Goal: Use online tool/utility: Utilize a website feature to perform a specific function

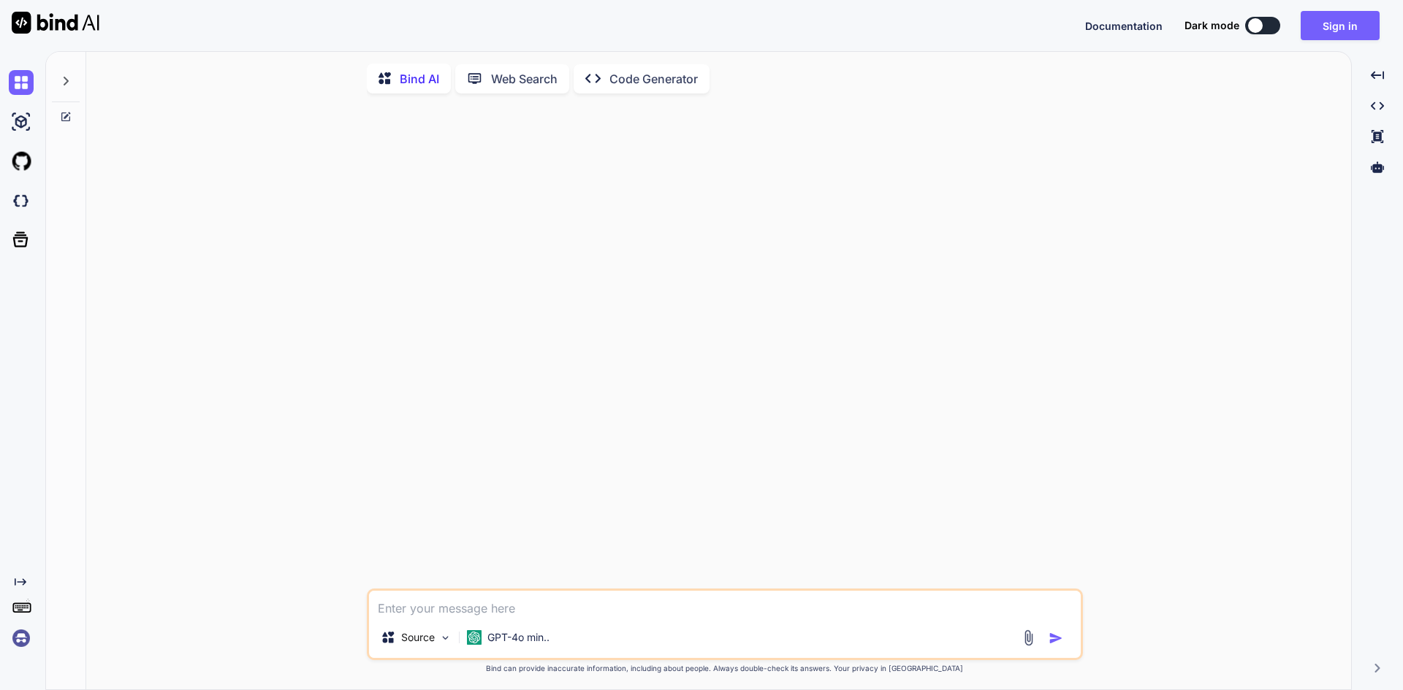
click at [440, 425] on div at bounding box center [726, 347] width 713 height 484
click at [498, 471] on p "GPT-4o min.." at bounding box center [518, 638] width 62 height 15
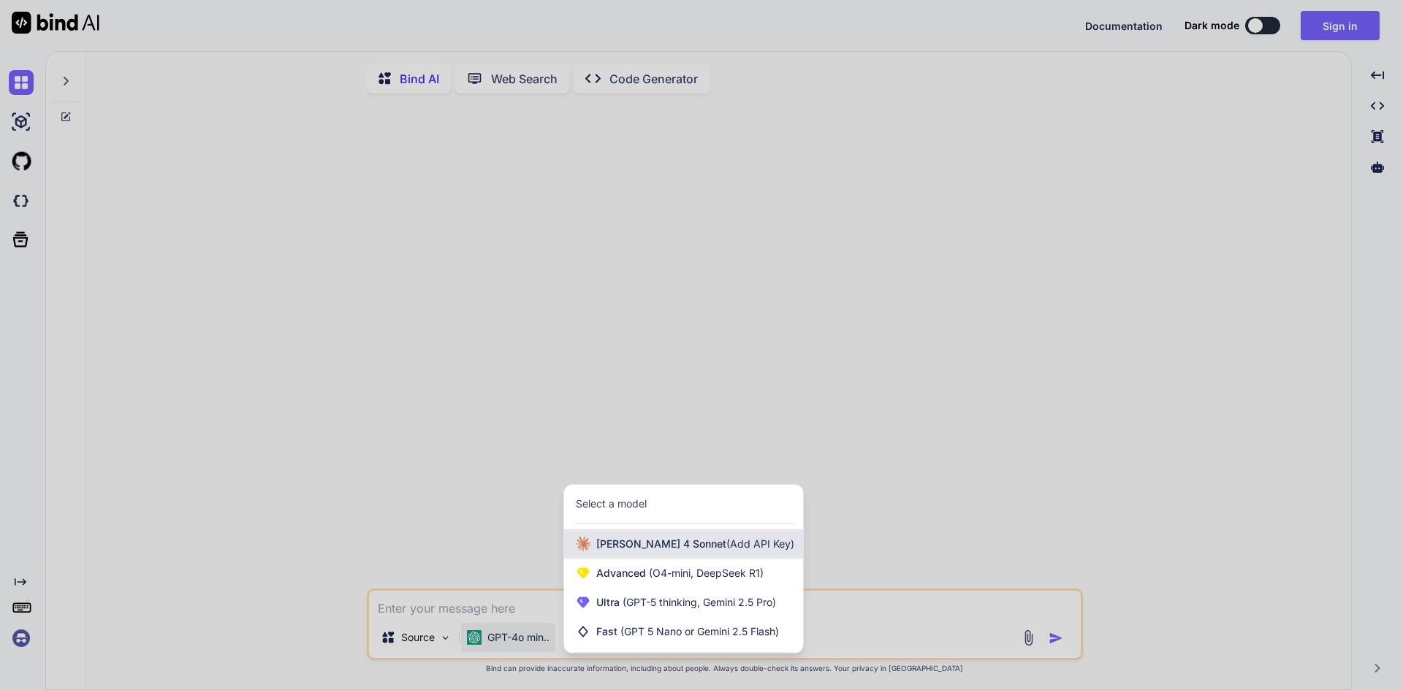
click at [642, 471] on span "[PERSON_NAME] 4 Sonnet (Add API Key)" at bounding box center [695, 544] width 198 height 15
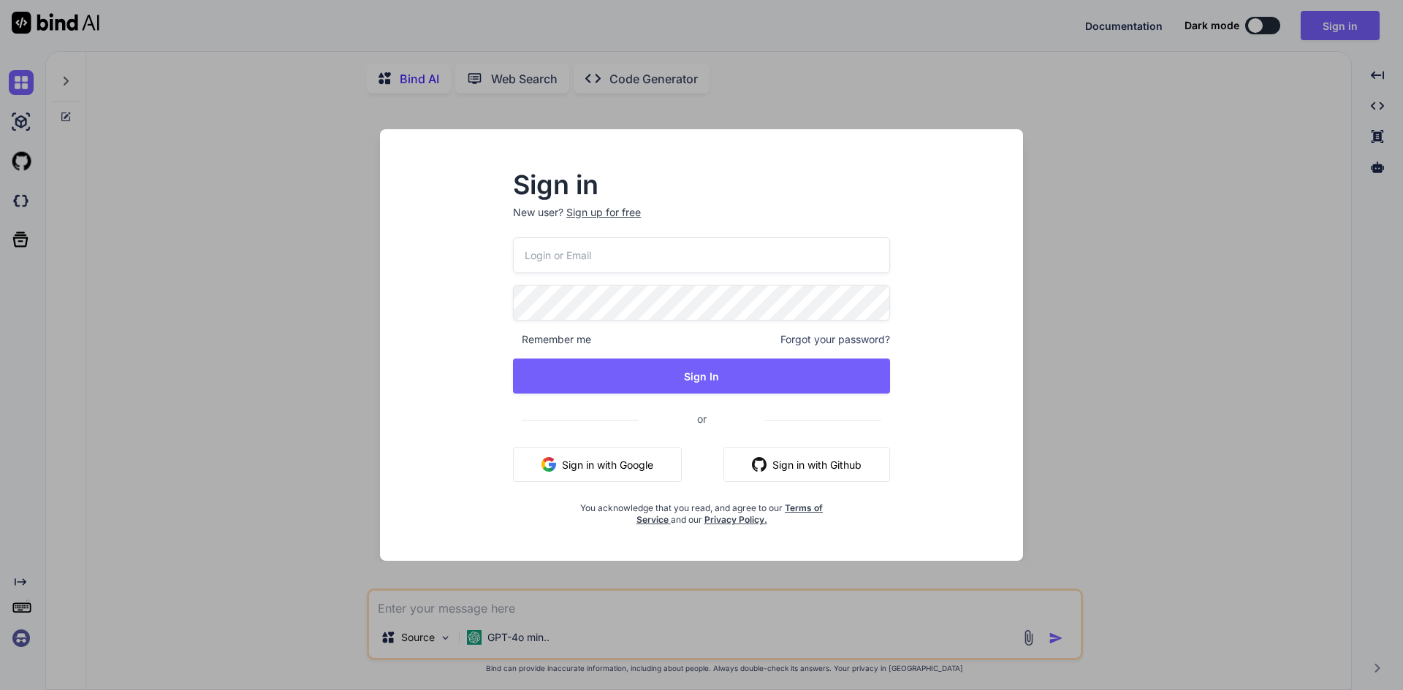
click at [1017, 427] on div "Sign in New user? Sign up for free Remember me Forgot your password? Sign In or…" at bounding box center [701, 345] width 1403 height 690
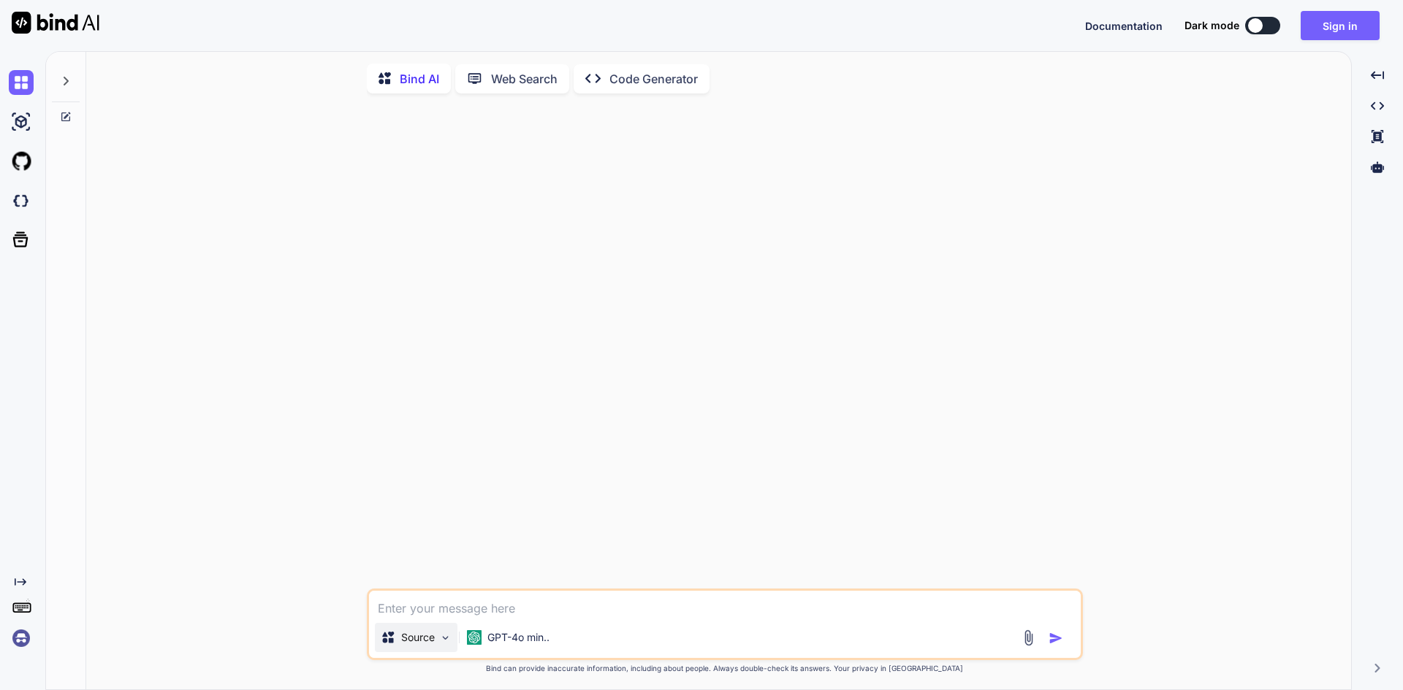
click at [415, 471] on p "Source" at bounding box center [418, 638] width 34 height 15
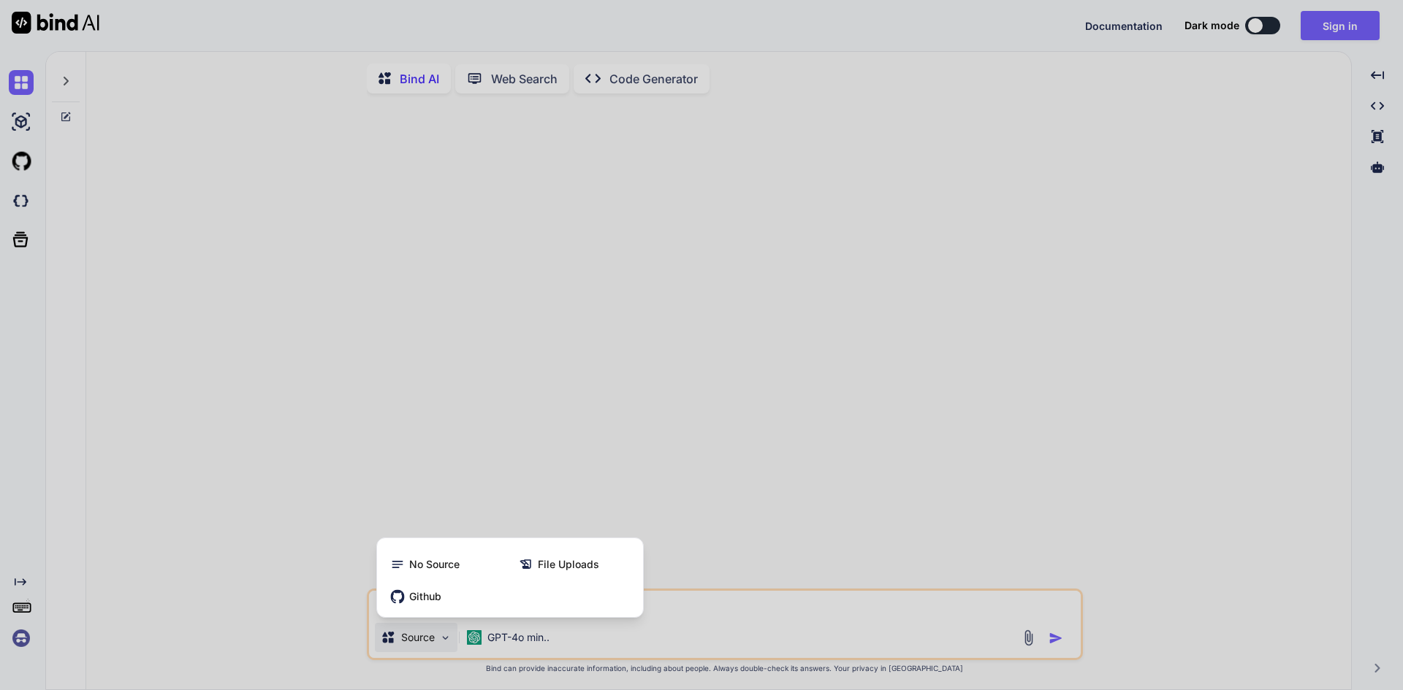
click at [261, 471] on div at bounding box center [701, 345] width 1403 height 690
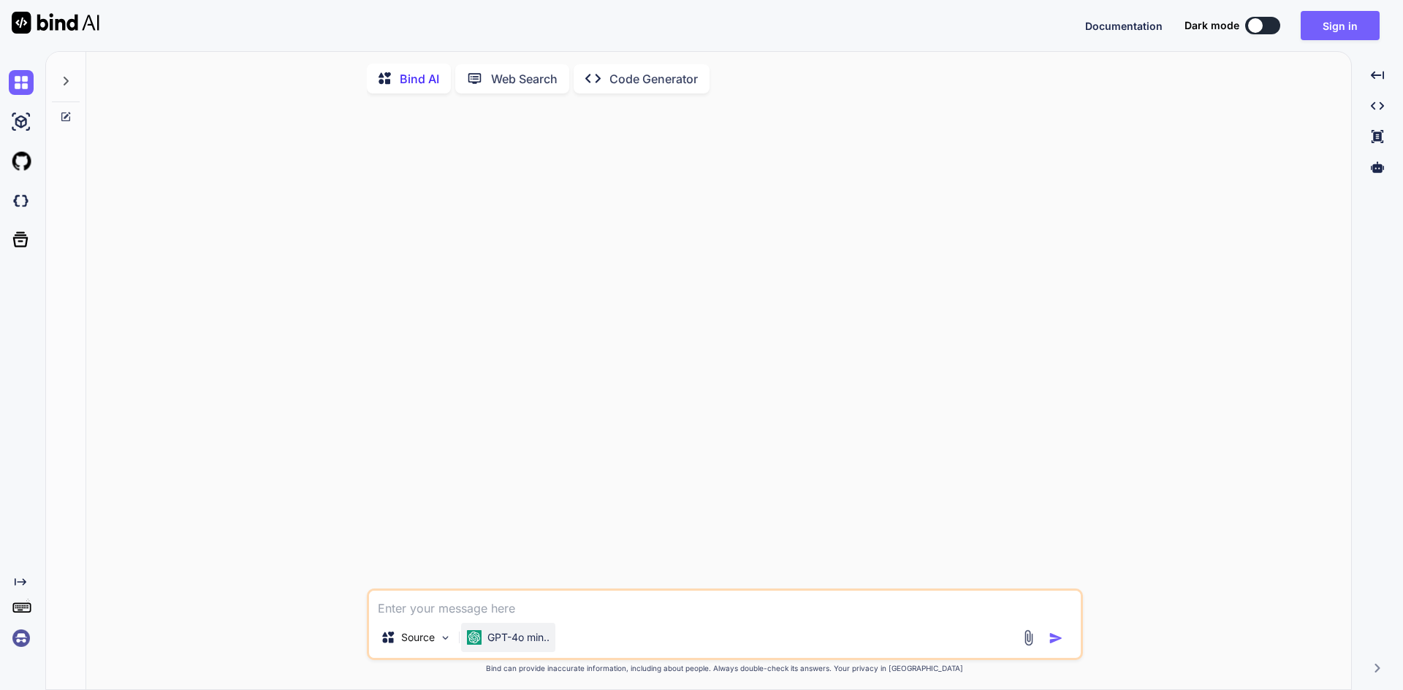
click at [517, 471] on p "GPT-4o min.." at bounding box center [518, 638] width 62 height 15
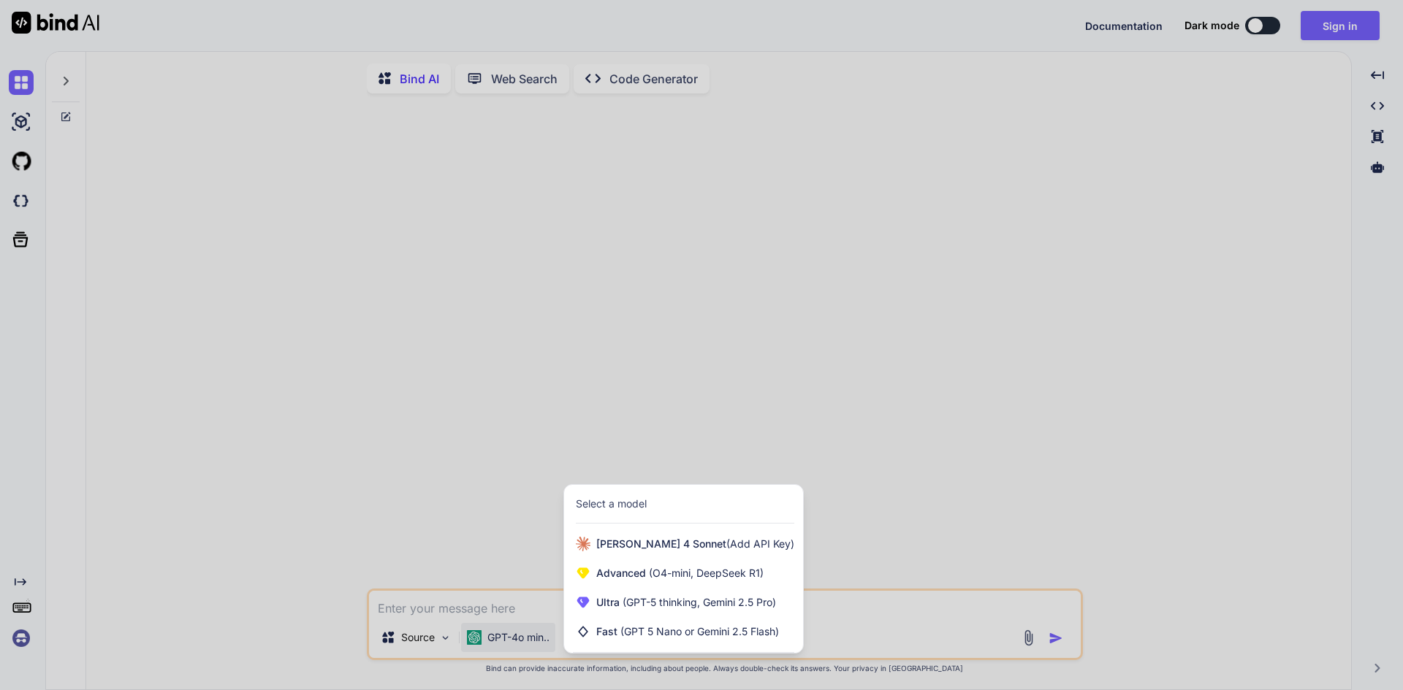
click at [892, 471] on div at bounding box center [701, 345] width 1403 height 690
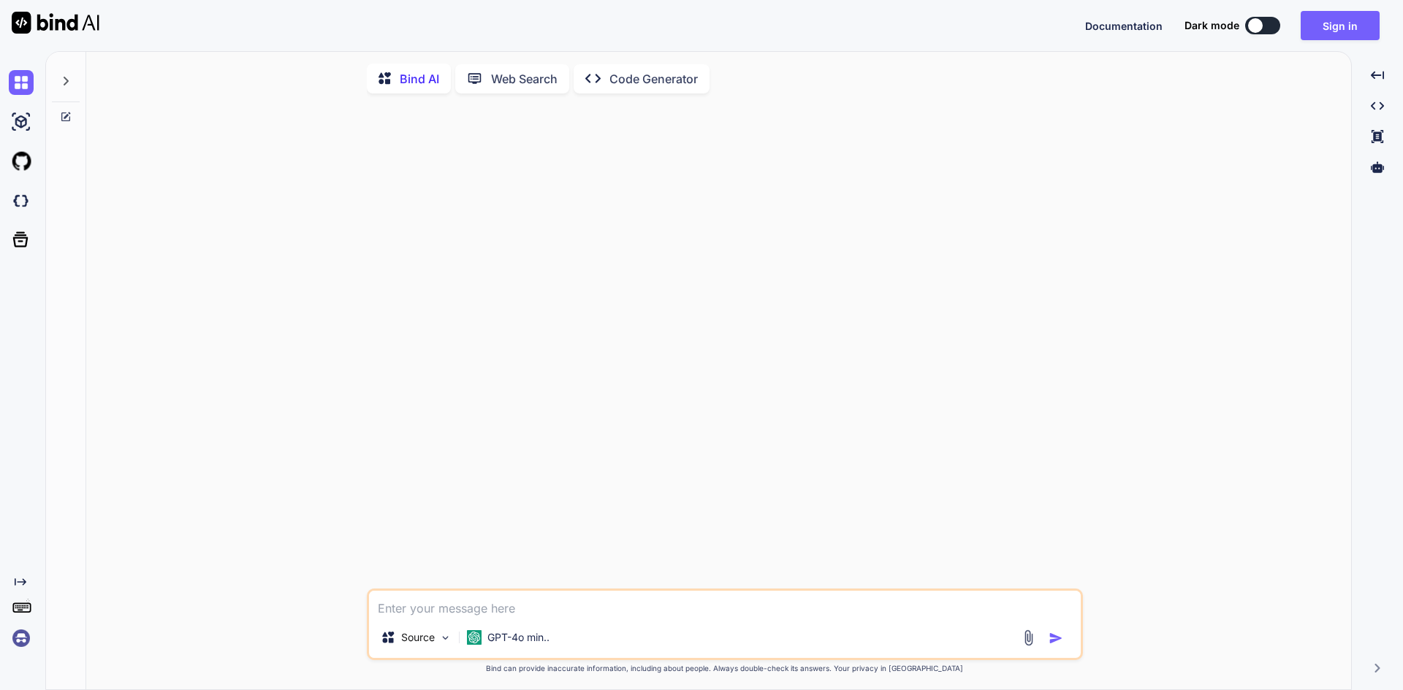
click at [509, 471] on textarea at bounding box center [725, 604] width 712 height 26
click at [66, 82] on icon at bounding box center [66, 81] width 12 height 12
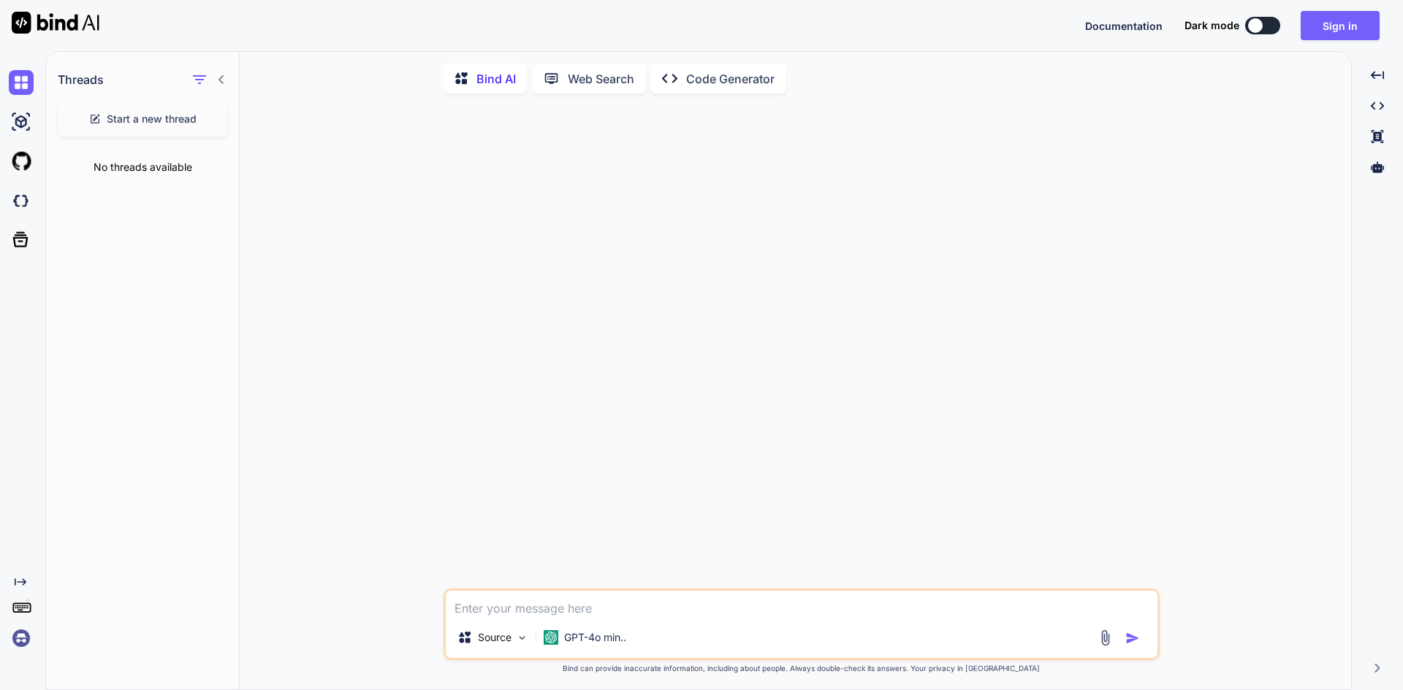
click at [221, 80] on icon at bounding box center [220, 79] width 5 height 9
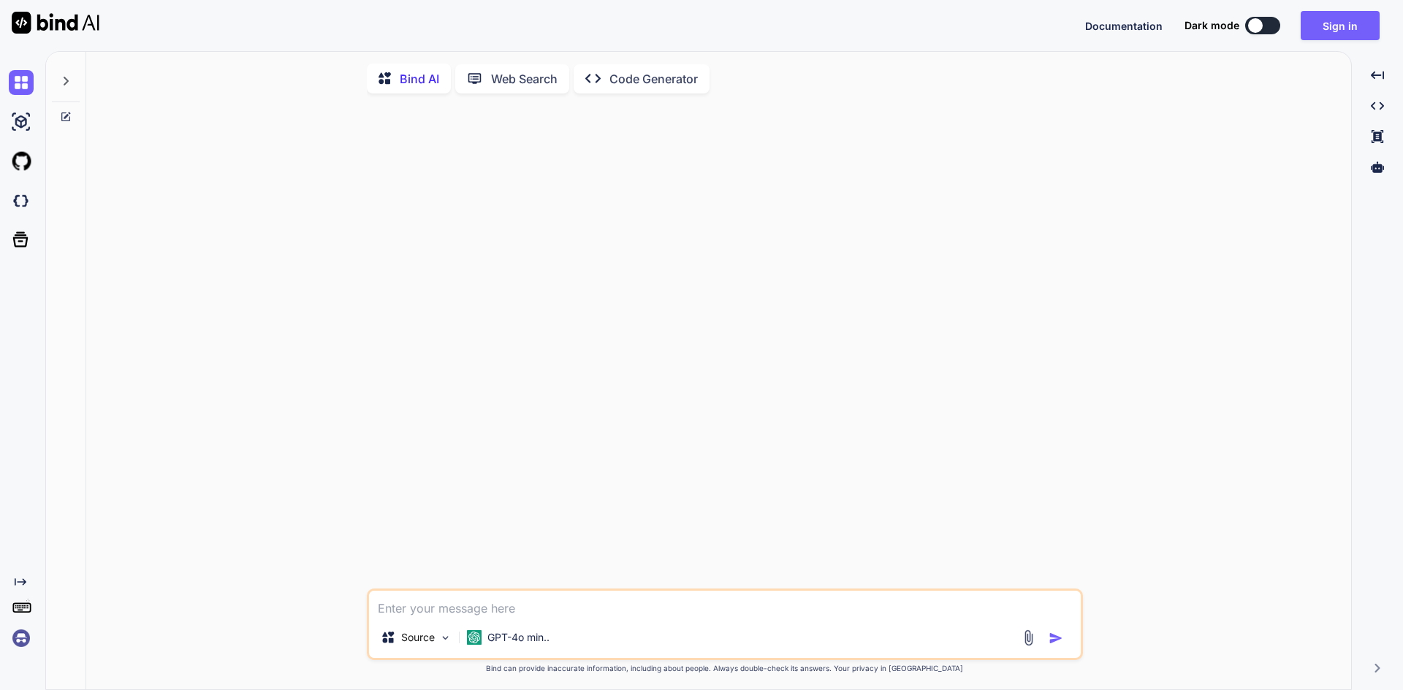
click at [1017, 20] on button at bounding box center [1262, 26] width 35 height 18
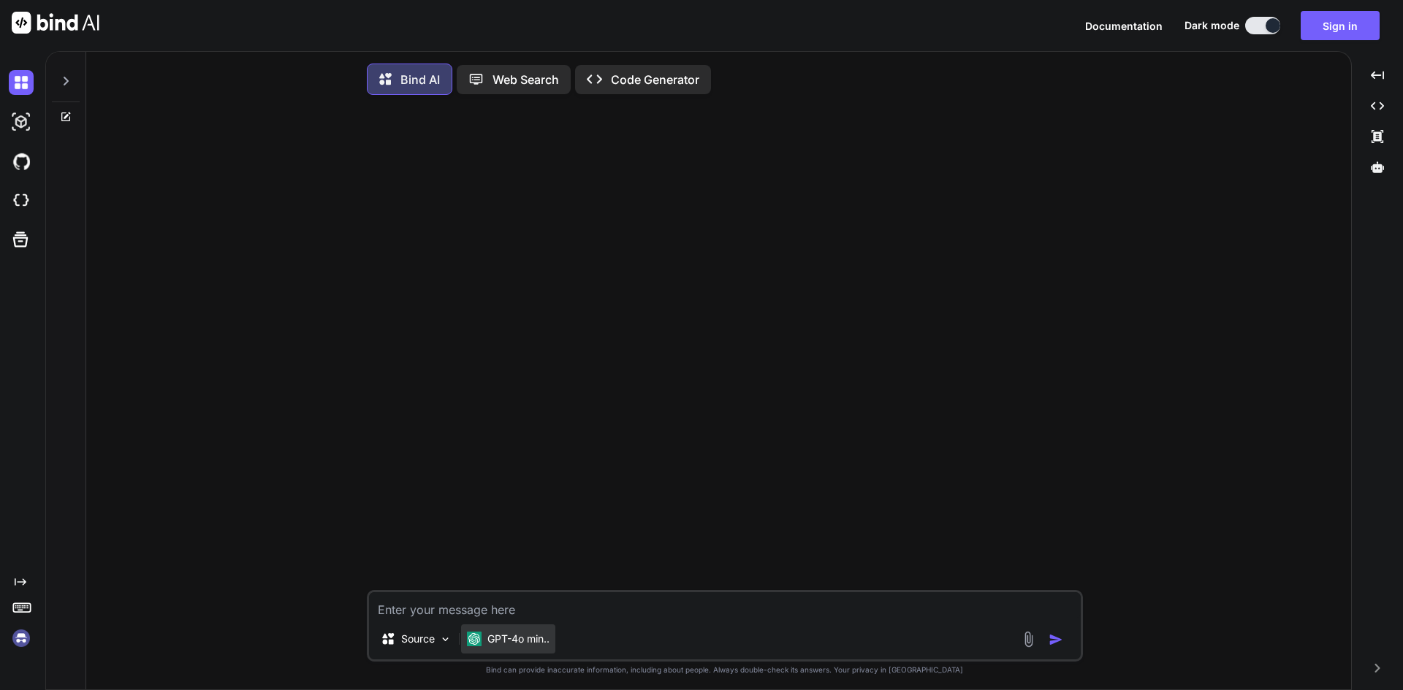
click at [506, 471] on div "GPT-4o min.." at bounding box center [508, 639] width 94 height 29
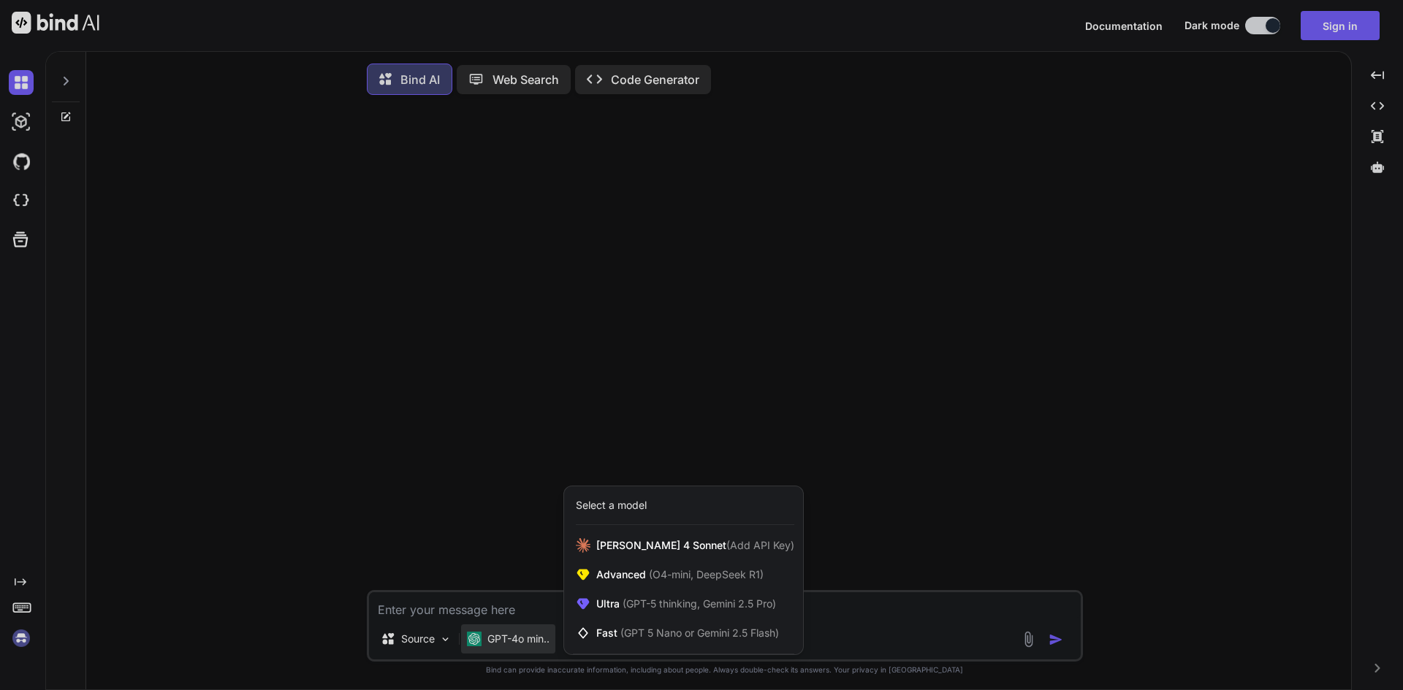
click at [517, 471] on div at bounding box center [701, 345] width 1403 height 690
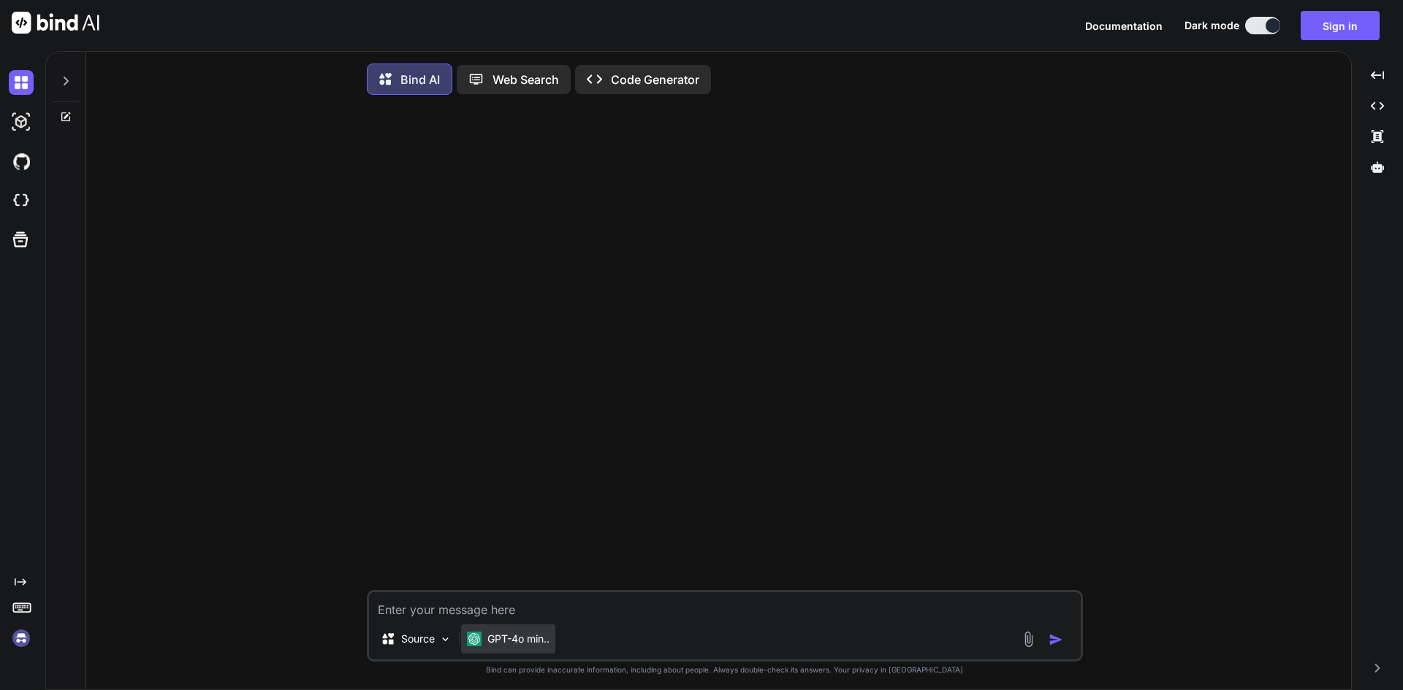
click at [514, 471] on p "GPT-4o min.." at bounding box center [518, 639] width 62 height 15
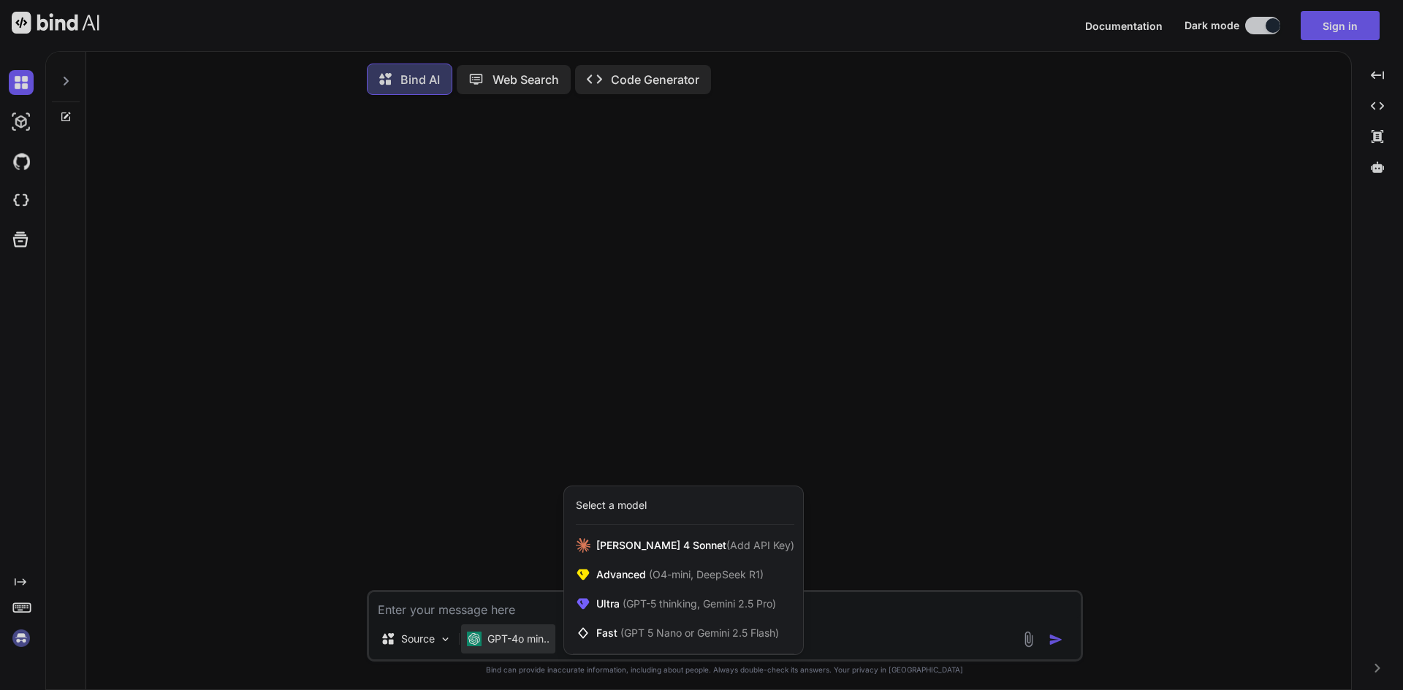
click at [430, 471] on div at bounding box center [701, 345] width 1403 height 690
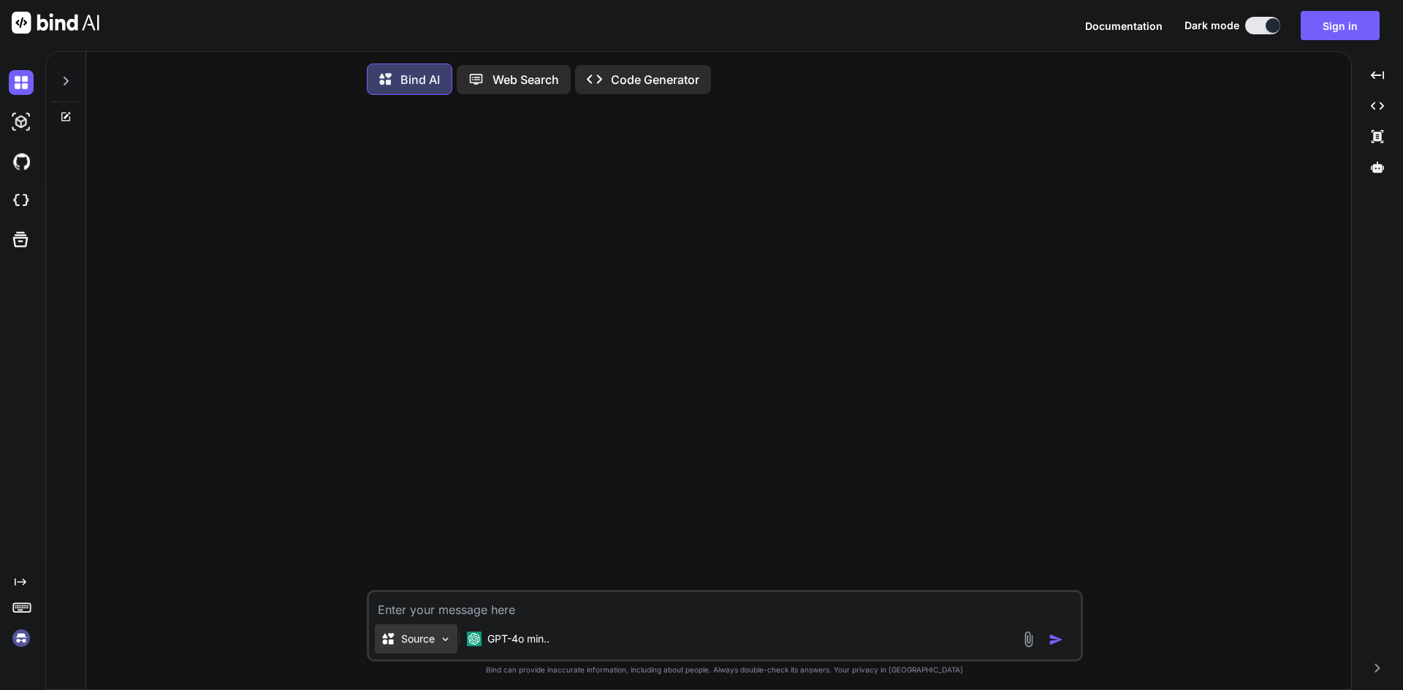
click at [428, 471] on p "Source" at bounding box center [418, 639] width 34 height 15
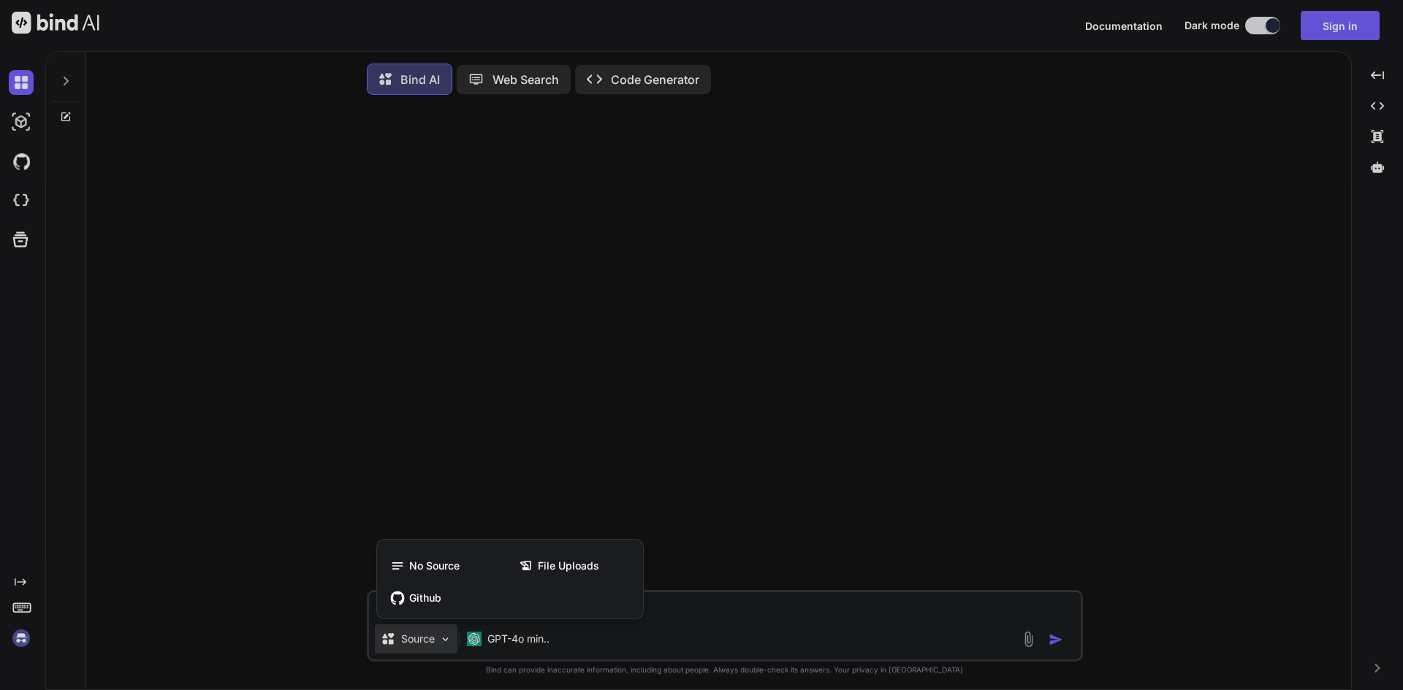
click at [513, 471] on div at bounding box center [701, 345] width 1403 height 690
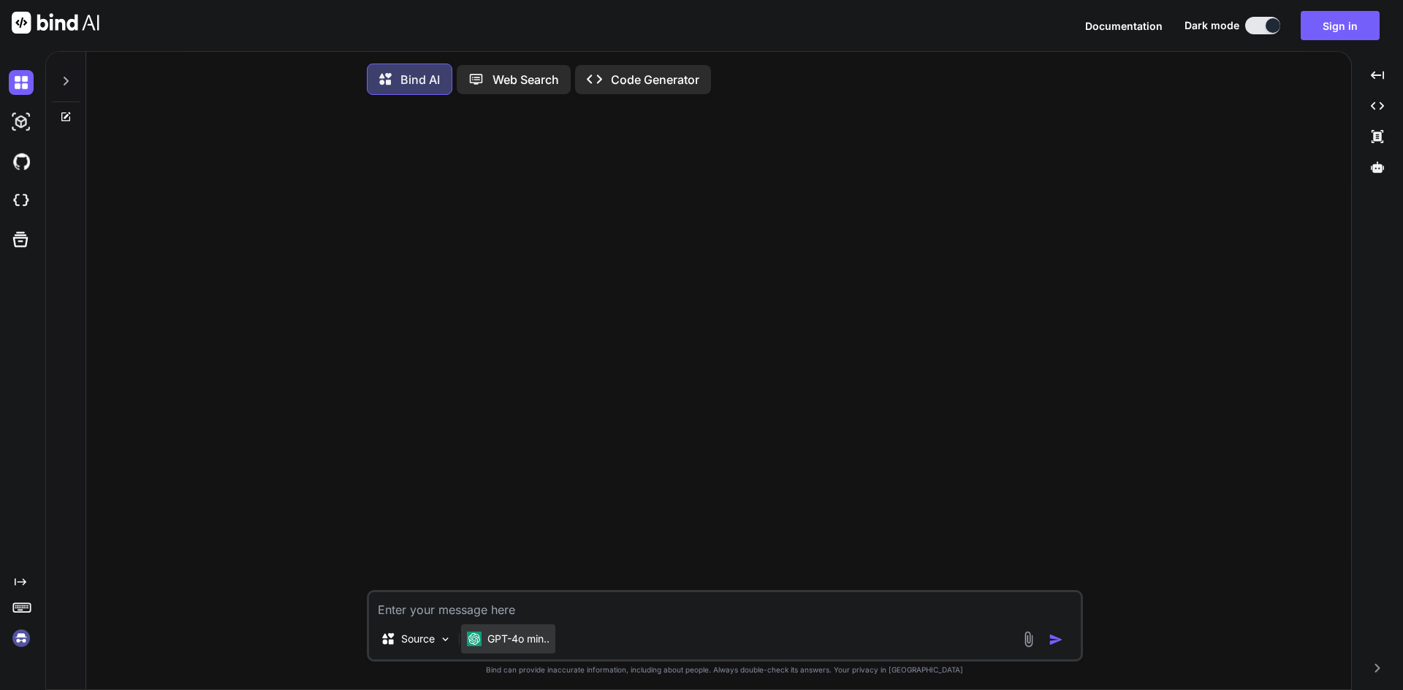
click at [509, 471] on p "GPT-4o min.." at bounding box center [518, 639] width 62 height 15
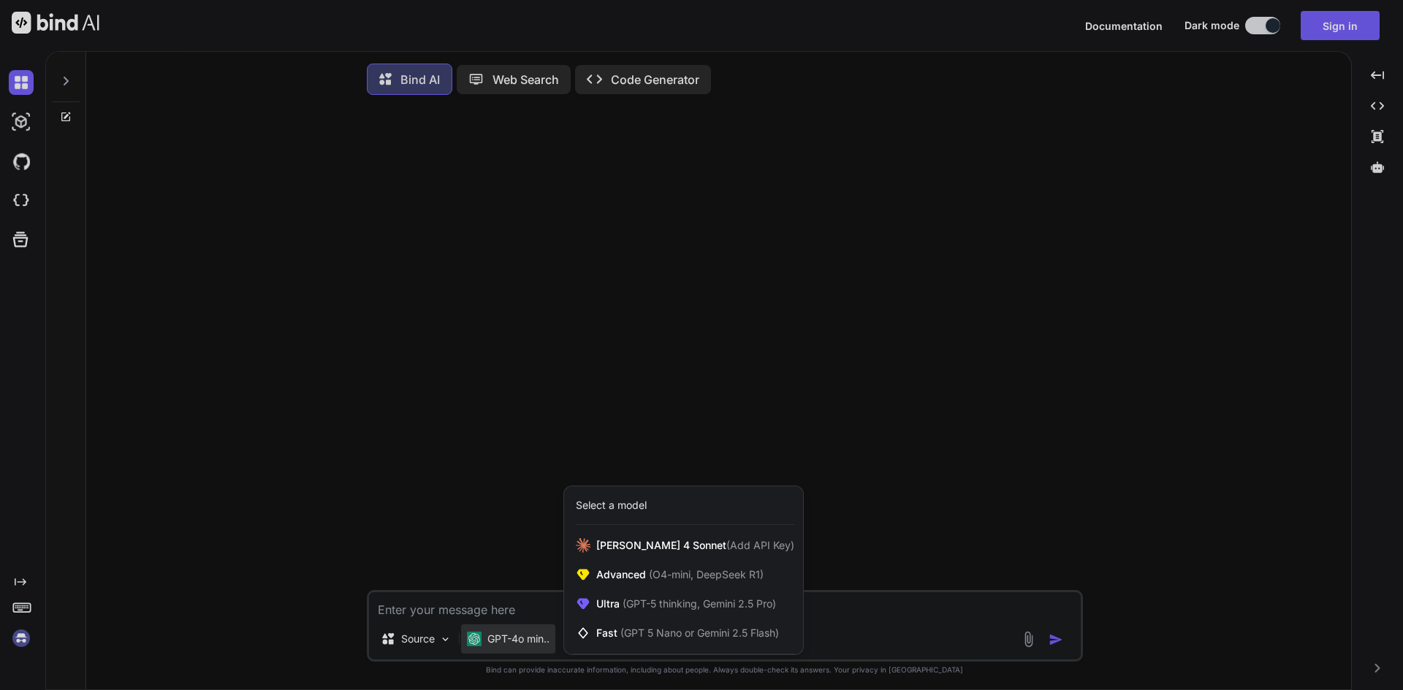
click at [509, 471] on div at bounding box center [701, 345] width 1403 height 690
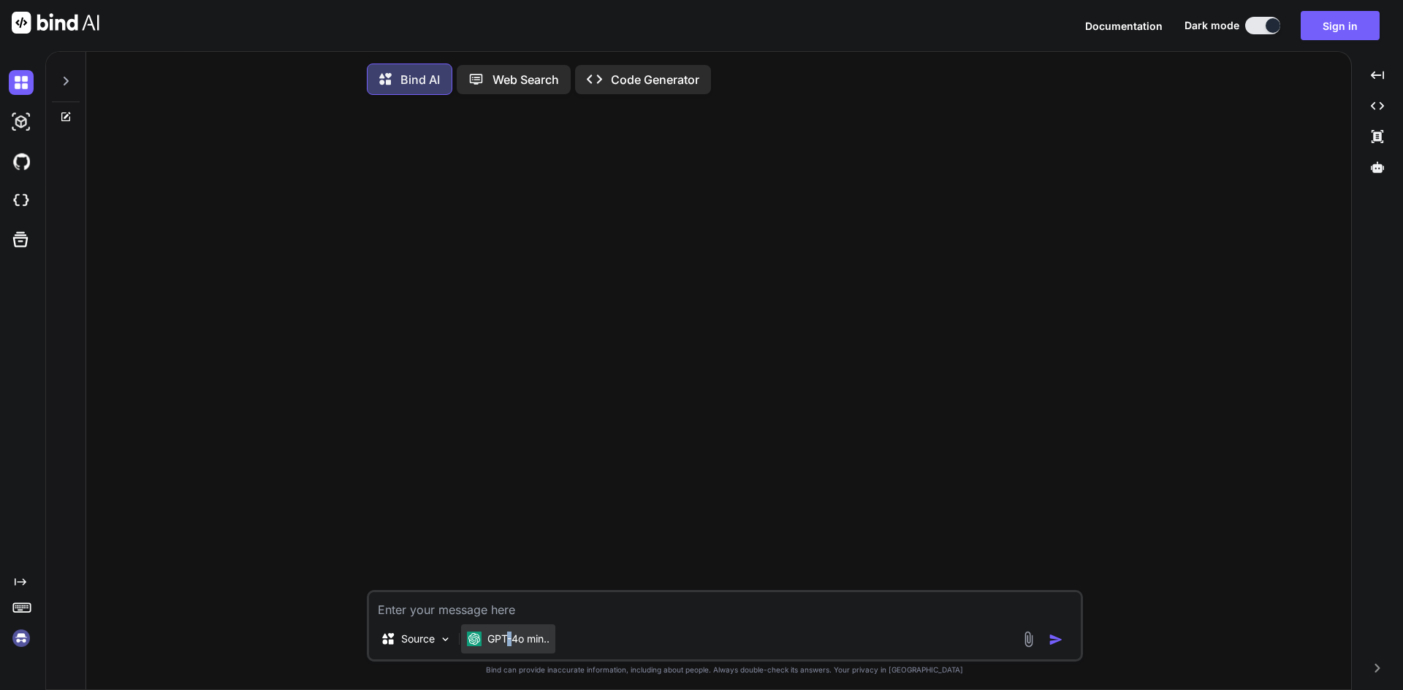
click at [509, 471] on p "GPT-4o min.." at bounding box center [518, 639] width 62 height 15
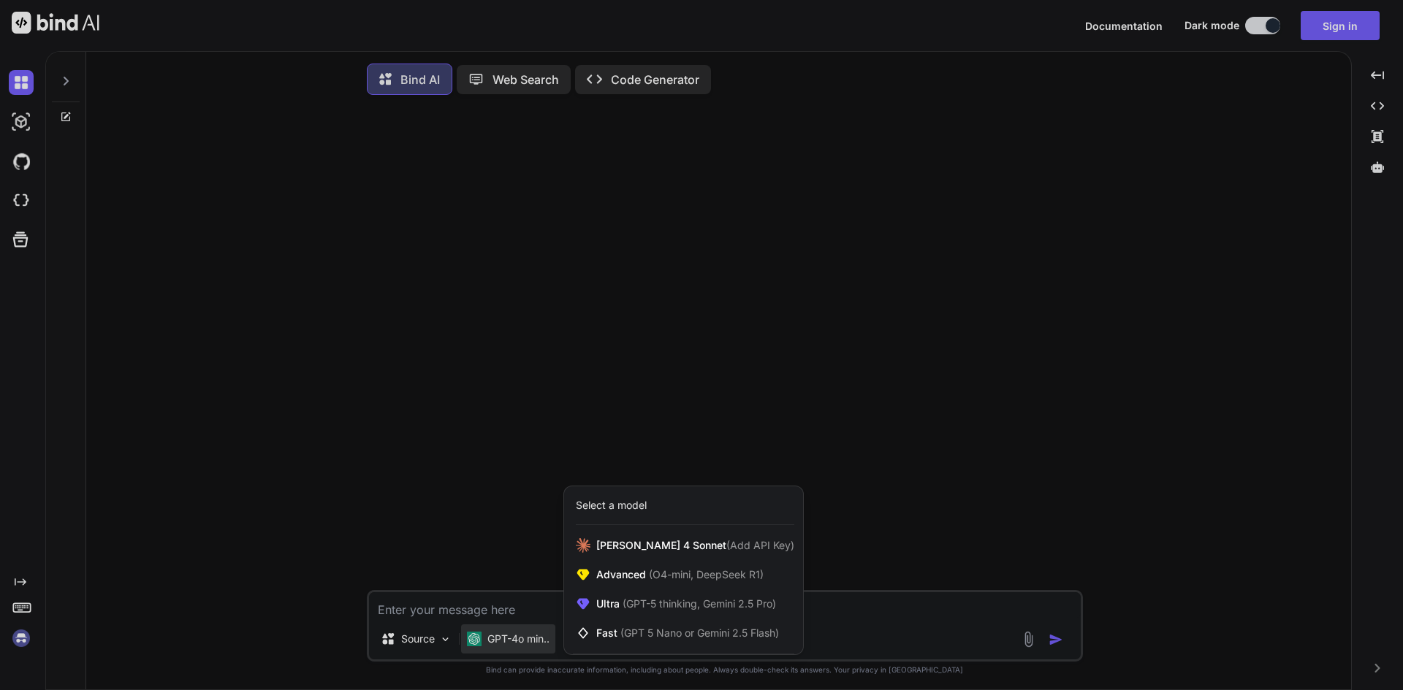
click at [408, 471] on div at bounding box center [701, 345] width 1403 height 690
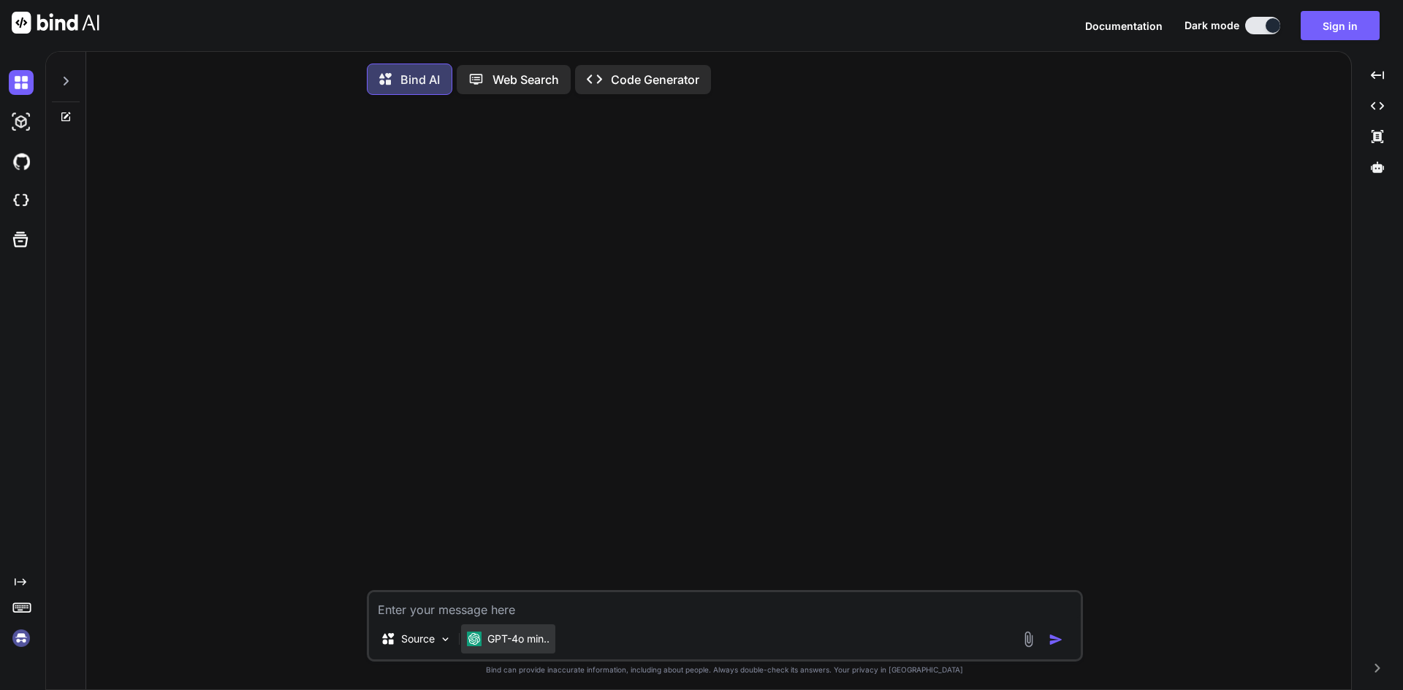
click at [512, 471] on p "GPT-4o min.." at bounding box center [518, 639] width 62 height 15
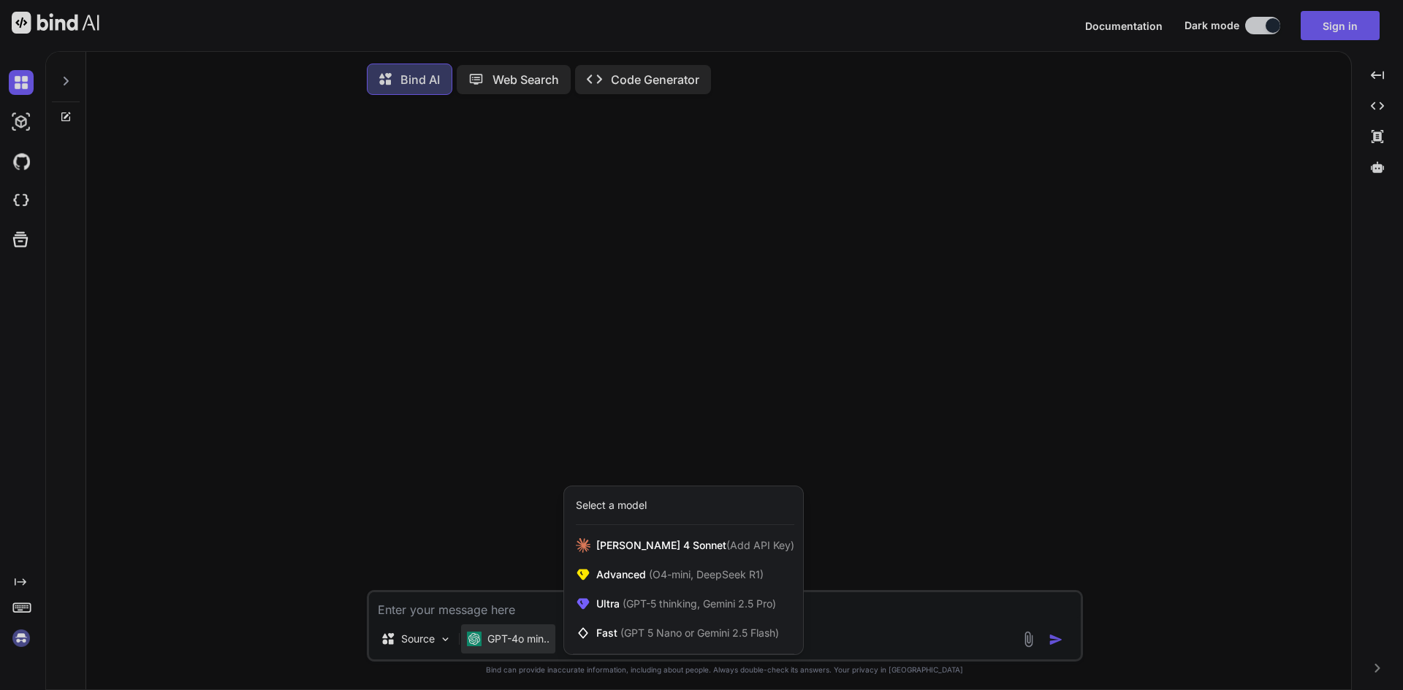
click at [490, 471] on div at bounding box center [701, 345] width 1403 height 690
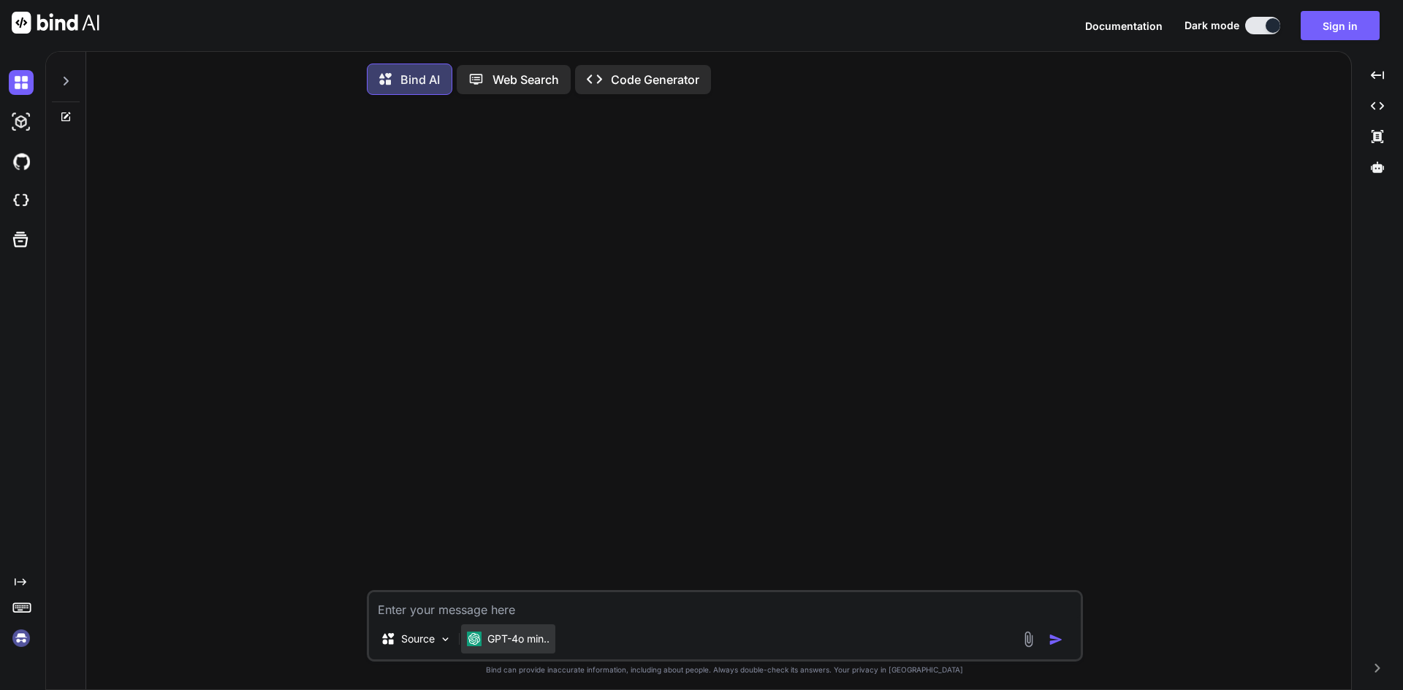
click at [525, 471] on p "GPT-4o min.." at bounding box center [518, 639] width 62 height 15
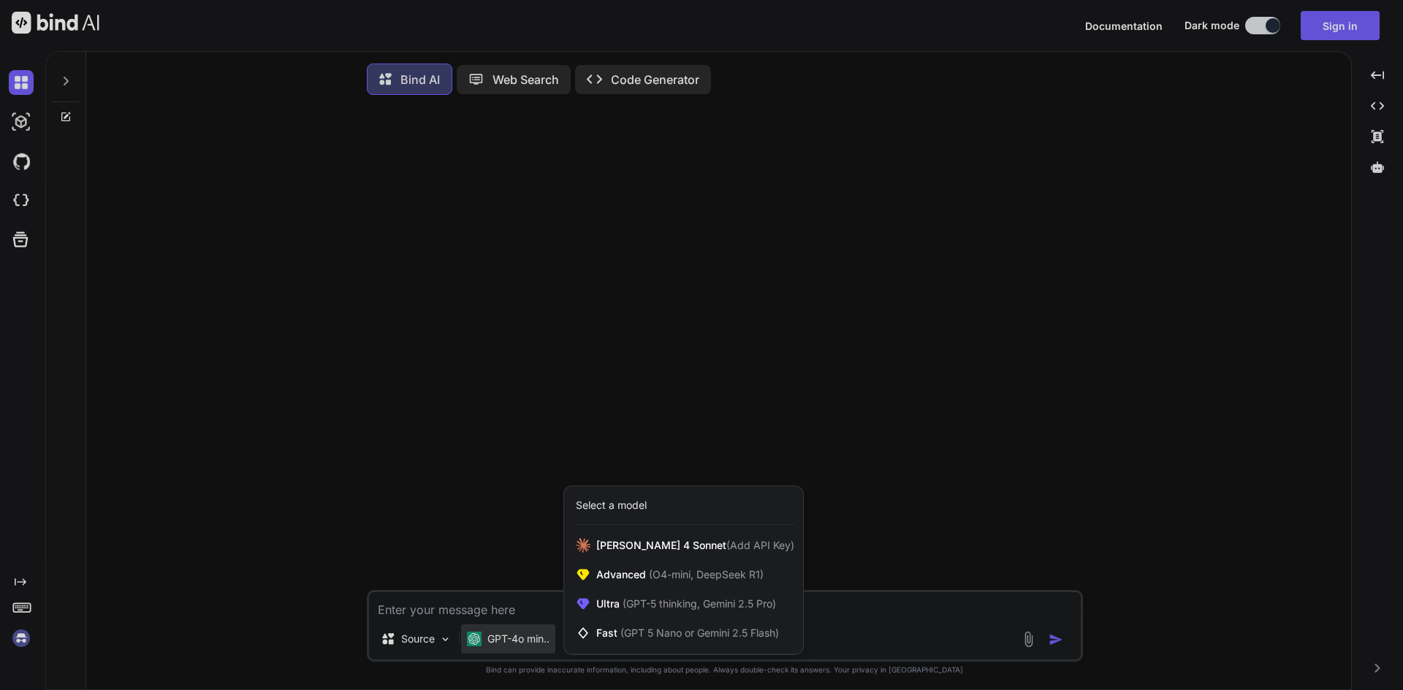
click at [494, 471] on div at bounding box center [701, 345] width 1403 height 690
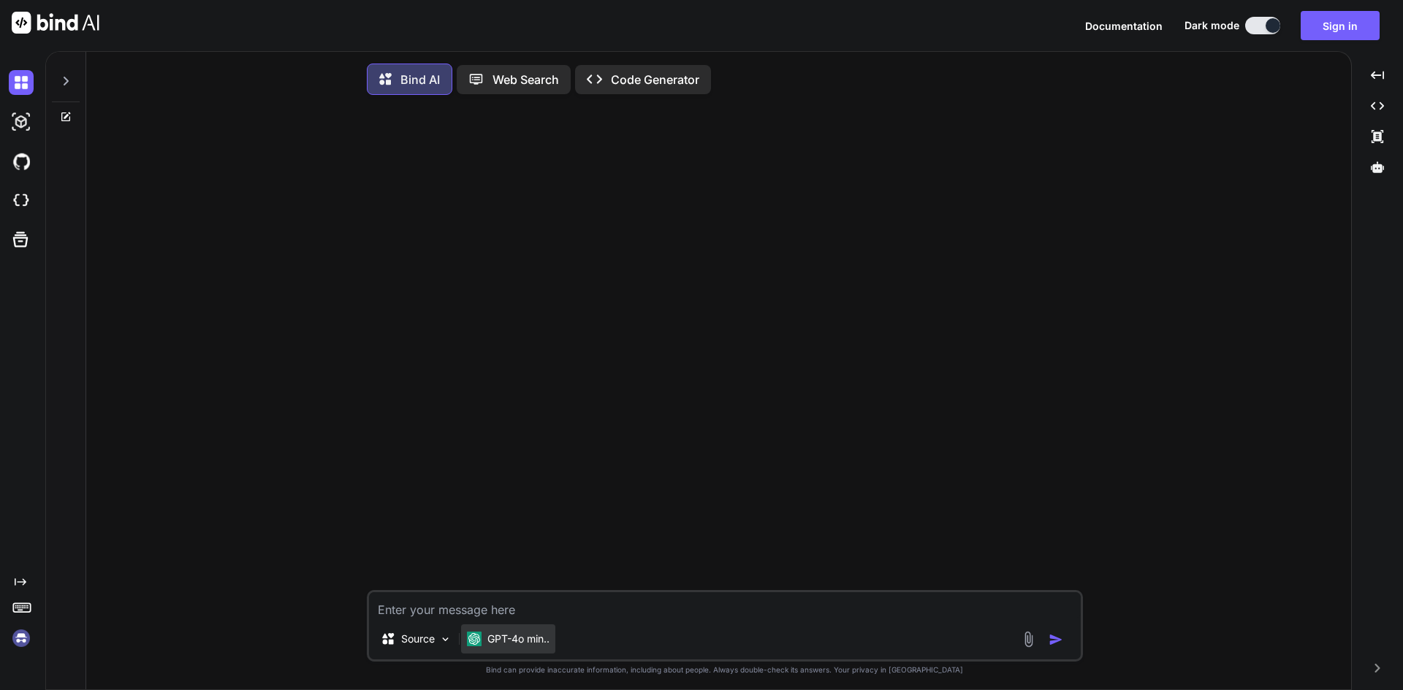
click at [520, 471] on p "GPT-4o min.." at bounding box center [518, 639] width 62 height 15
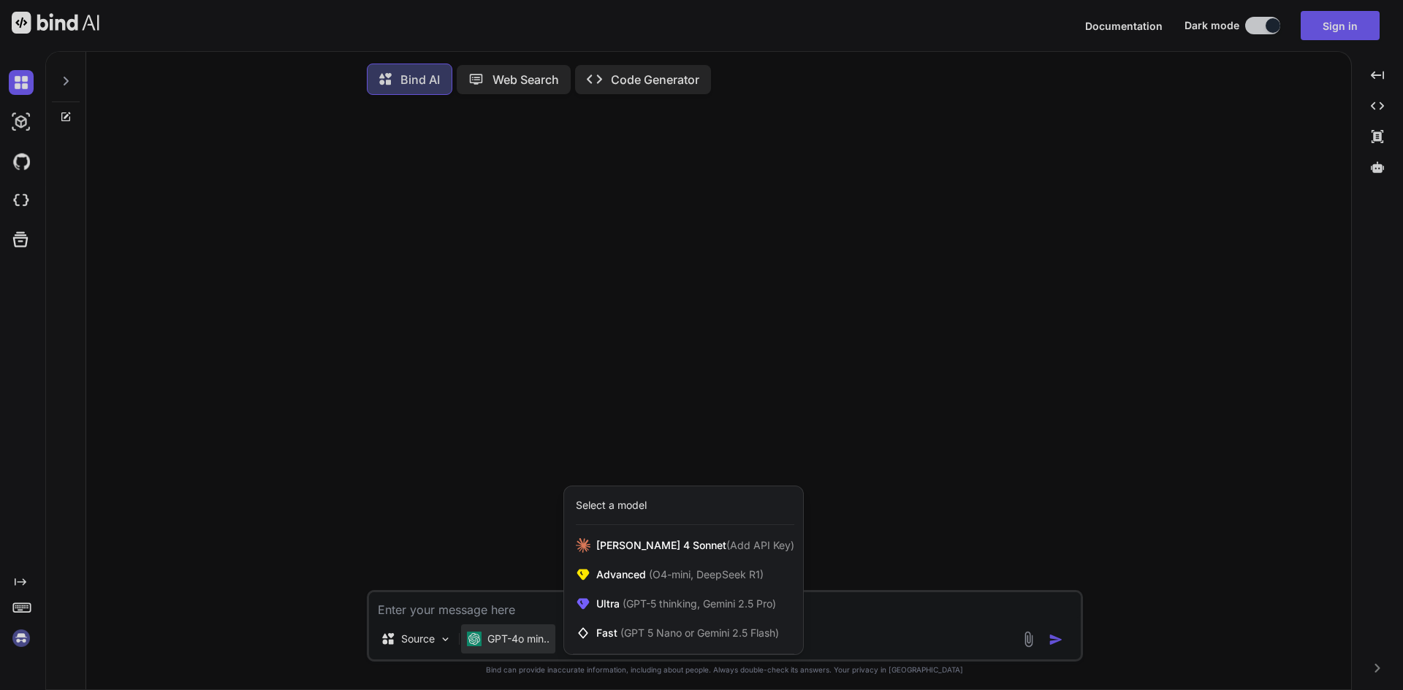
click at [492, 471] on div at bounding box center [701, 345] width 1403 height 690
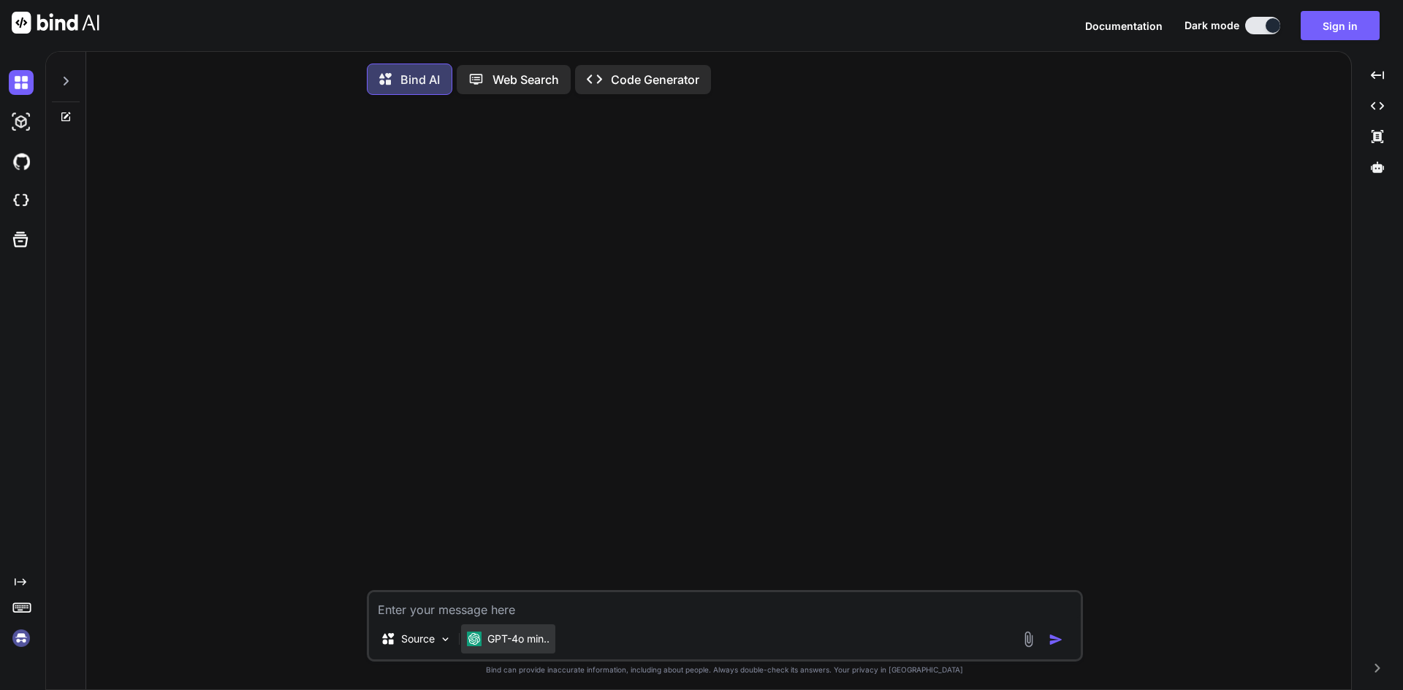
click at [537, 471] on p "GPT-4o min.." at bounding box center [518, 639] width 62 height 15
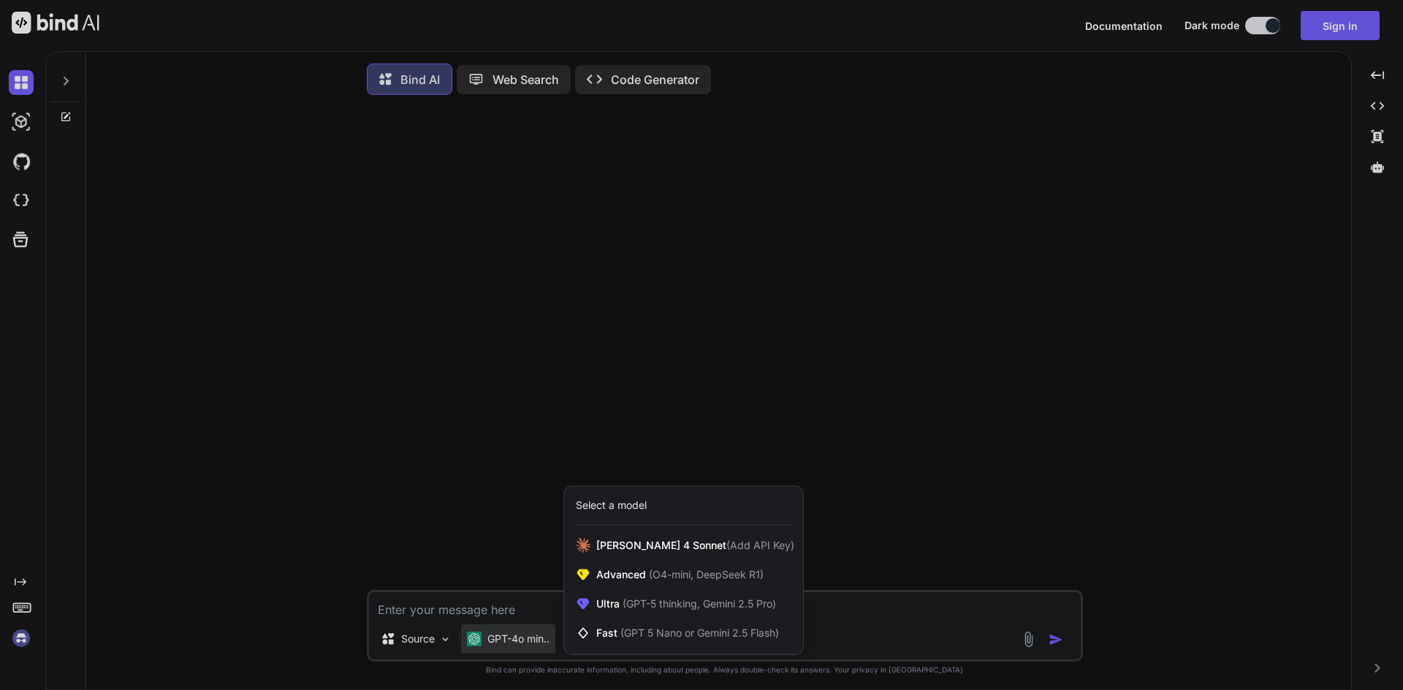
click at [511, 471] on div at bounding box center [701, 345] width 1403 height 690
type textarea "x"
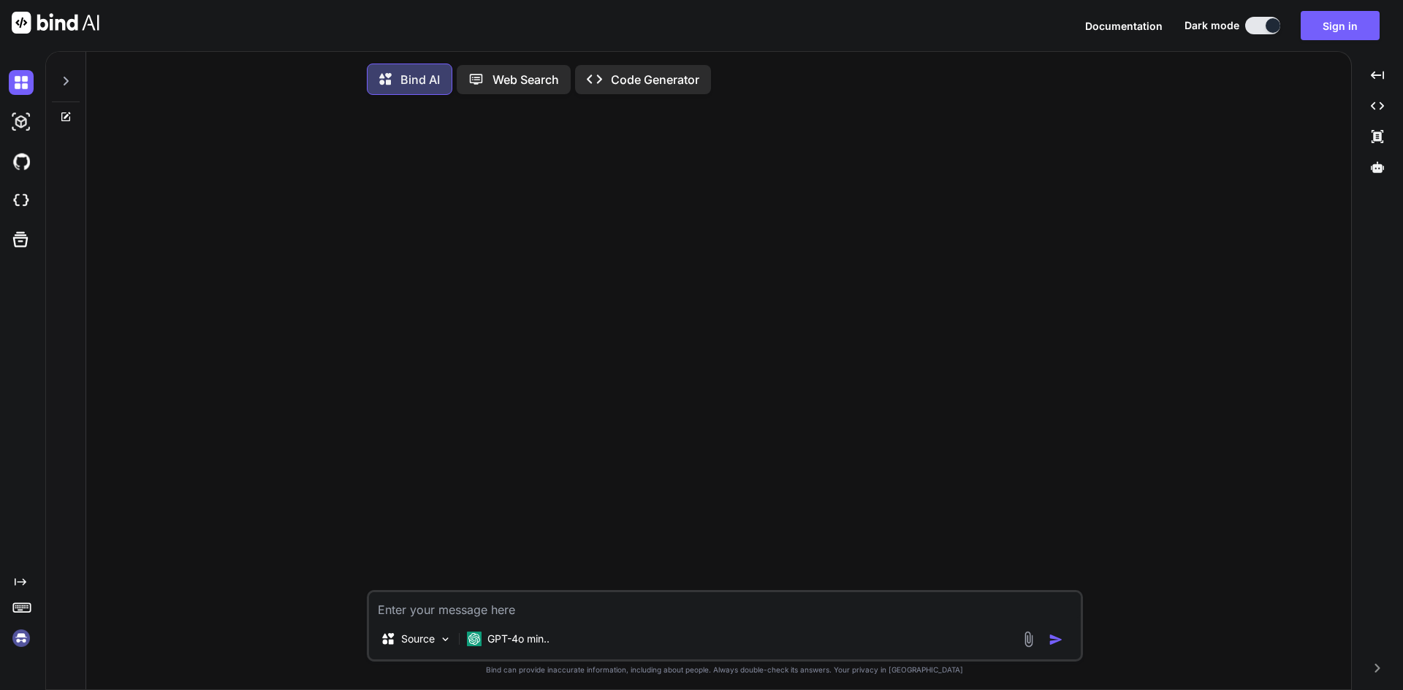
click at [428, 471] on div at bounding box center [726, 349] width 713 height 484
click at [541, 344] on div at bounding box center [726, 349] width 713 height 484
click at [442, 471] on div at bounding box center [726, 349] width 713 height 484
drag, startPoint x: 327, startPoint y: 656, endPoint x: 345, endPoint y: 596, distance: 63.1
click at [327, 471] on div "Source GPT-4o min.. Created with Bind Always check its answers. Privacy in Bind…" at bounding box center [724, 400] width 1253 height 587
